Goal: Task Accomplishment & Management: Complete application form

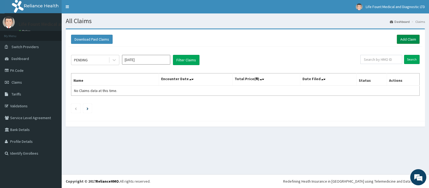
click at [406, 39] on link "Add Claim" at bounding box center [408, 39] width 23 height 9
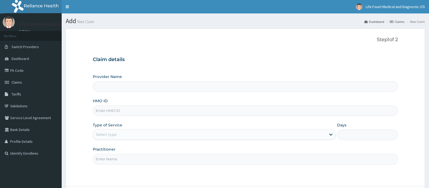
click at [133, 112] on input "HMO ID" at bounding box center [245, 110] width 305 height 10
type input "Life Fount Medical and Diagnostic centre Ltd"
paste input "HYT/10005/A"
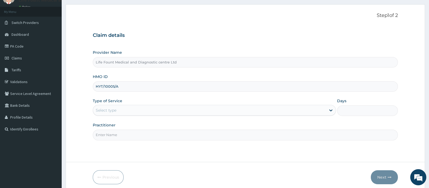
scroll to position [33, 0]
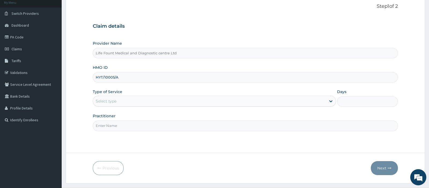
type input "HYT/10005/A"
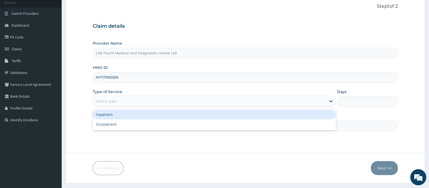
click at [134, 99] on div "Select type" at bounding box center [209, 101] width 233 height 9
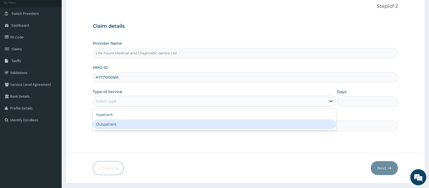
click at [116, 123] on div "Outpatient" at bounding box center [214, 124] width 243 height 10
type input "1"
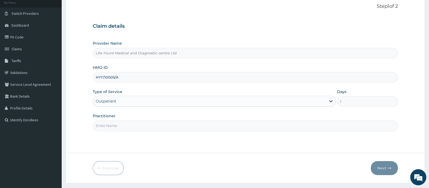
click at [115, 119] on div "Practitioner" at bounding box center [245, 122] width 305 height 18
click at [112, 123] on input "Practitioner" at bounding box center [245, 125] width 305 height 10
type input "DR AKINKUNMI"
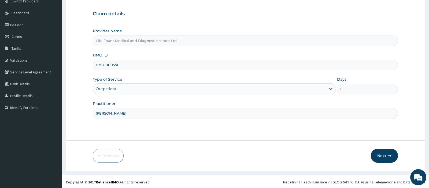
scroll to position [46, 0]
click at [375, 154] on button "Next" at bounding box center [384, 155] width 27 height 14
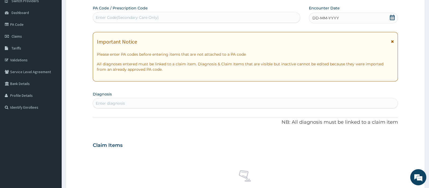
click at [390, 16] on icon at bounding box center [392, 17] width 5 height 5
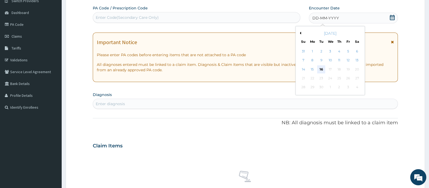
click at [318, 68] on div "16" at bounding box center [321, 69] width 8 height 8
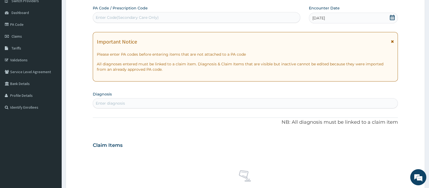
click at [149, 101] on div "Enter diagnosis" at bounding box center [245, 103] width 305 height 9
type input "ESSENTIAL H"
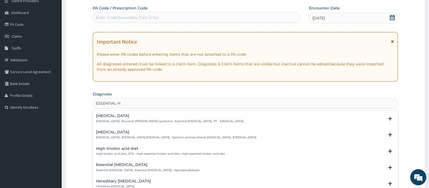
click at [131, 135] on div "Essential hypertension Essential hypertension , Idiopathic hypertension , Syste…" at bounding box center [176, 134] width 160 height 9
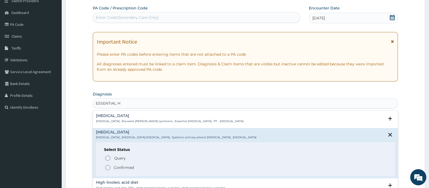
click at [123, 164] on p "Confirmed" at bounding box center [124, 166] width 20 height 5
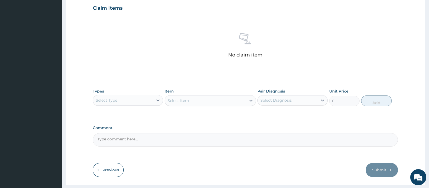
scroll to position [199, 0]
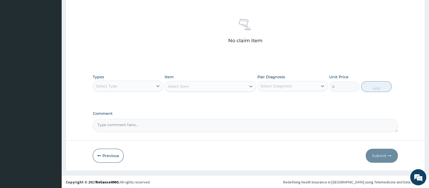
click at [146, 86] on div "Select Type" at bounding box center [123, 86] width 60 height 9
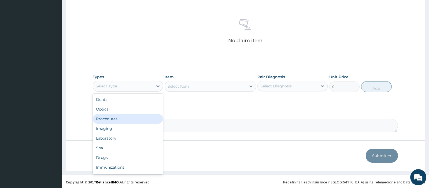
click at [131, 119] on div "Procedures" at bounding box center [128, 119] width 70 height 10
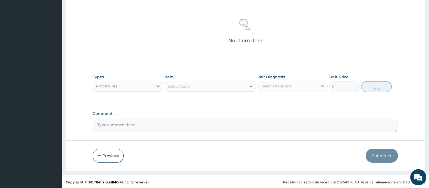
click at [189, 86] on div "Select Item" at bounding box center [205, 86] width 81 height 9
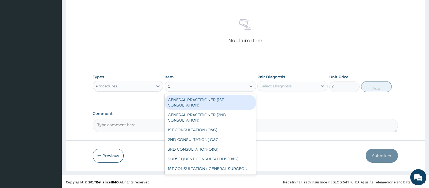
type input "GP"
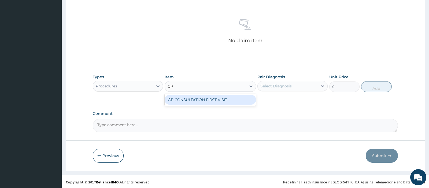
click at [194, 97] on div "GP CONSULTATION FIRST VISIT" at bounding box center [210, 100] width 91 height 10
type input "3000"
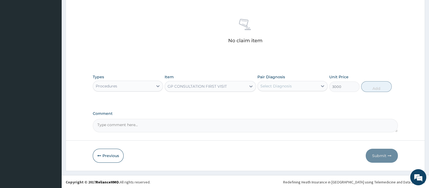
click at [267, 86] on div "Select Diagnosis" at bounding box center [276, 85] width 31 height 5
click at [272, 100] on label "Essential hypertension" at bounding box center [282, 98] width 33 height 5
checkbox input "true"
click at [376, 84] on button "Add" at bounding box center [376, 86] width 31 height 11
type input "0"
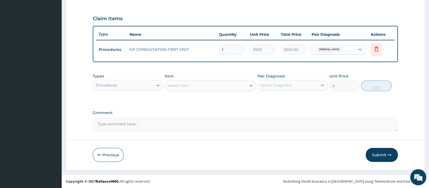
scroll to position [173, 0]
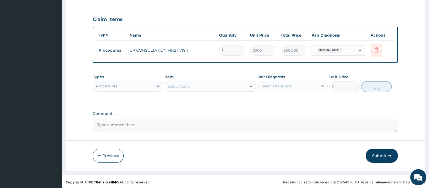
click at [146, 85] on div "Procedures" at bounding box center [123, 86] width 60 height 9
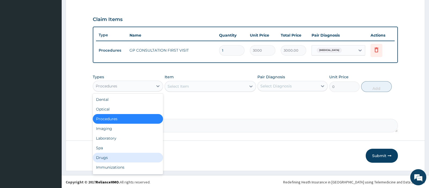
click at [108, 154] on div "Drugs" at bounding box center [128, 157] width 70 height 10
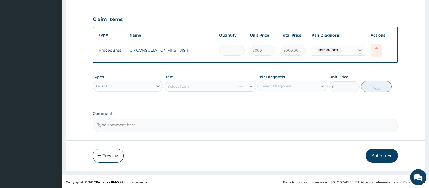
scroll to position [5, 0]
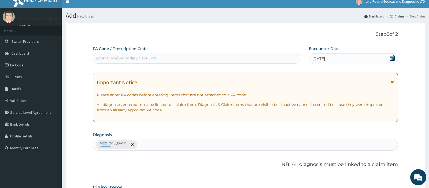
click at [138, 56] on div "Enter Code(Secondary Care Only)" at bounding box center [127, 57] width 63 height 5
paste input "PA/7C0C58"
type input "PA/7C0C58"
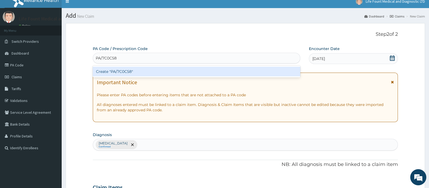
click at [107, 69] on div "Create "PA/7C0C58"" at bounding box center [197, 72] width 208 height 10
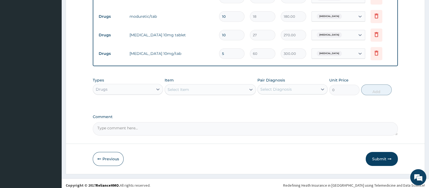
scroll to position [228, 0]
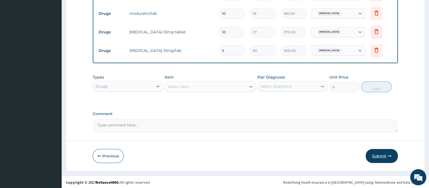
click at [366, 149] on button "Submit" at bounding box center [382, 156] width 32 height 14
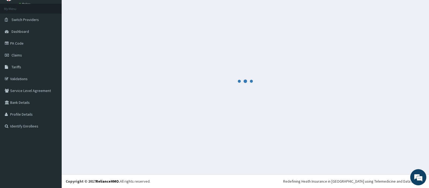
click at [376, 160] on div at bounding box center [246, 80] width 360 height 159
